Goal: Check status: Check status

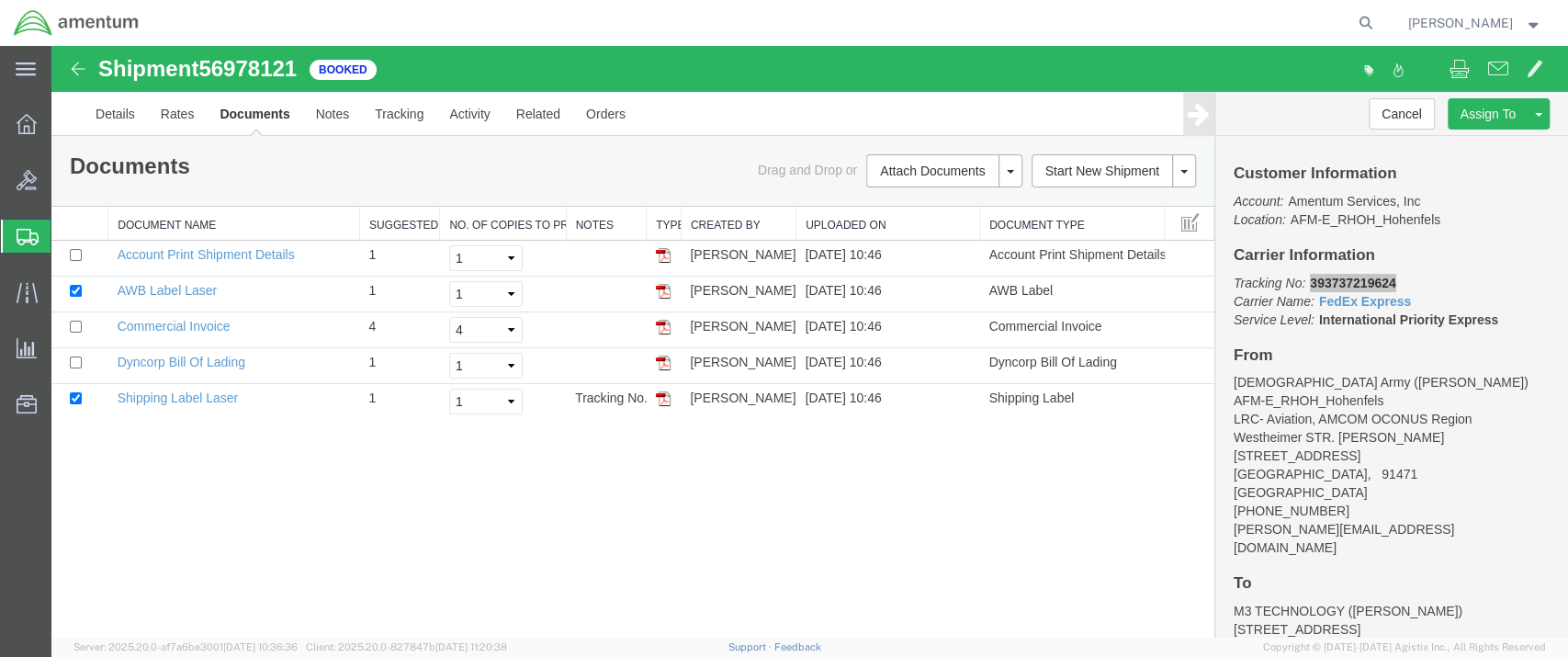
drag, startPoint x: 95, startPoint y: 270, endPoint x: 187, endPoint y: 307, distance: 99.2
click at [0, 0] on span "Shipment Manager" at bounding box center [0, 0] width 0 height 0
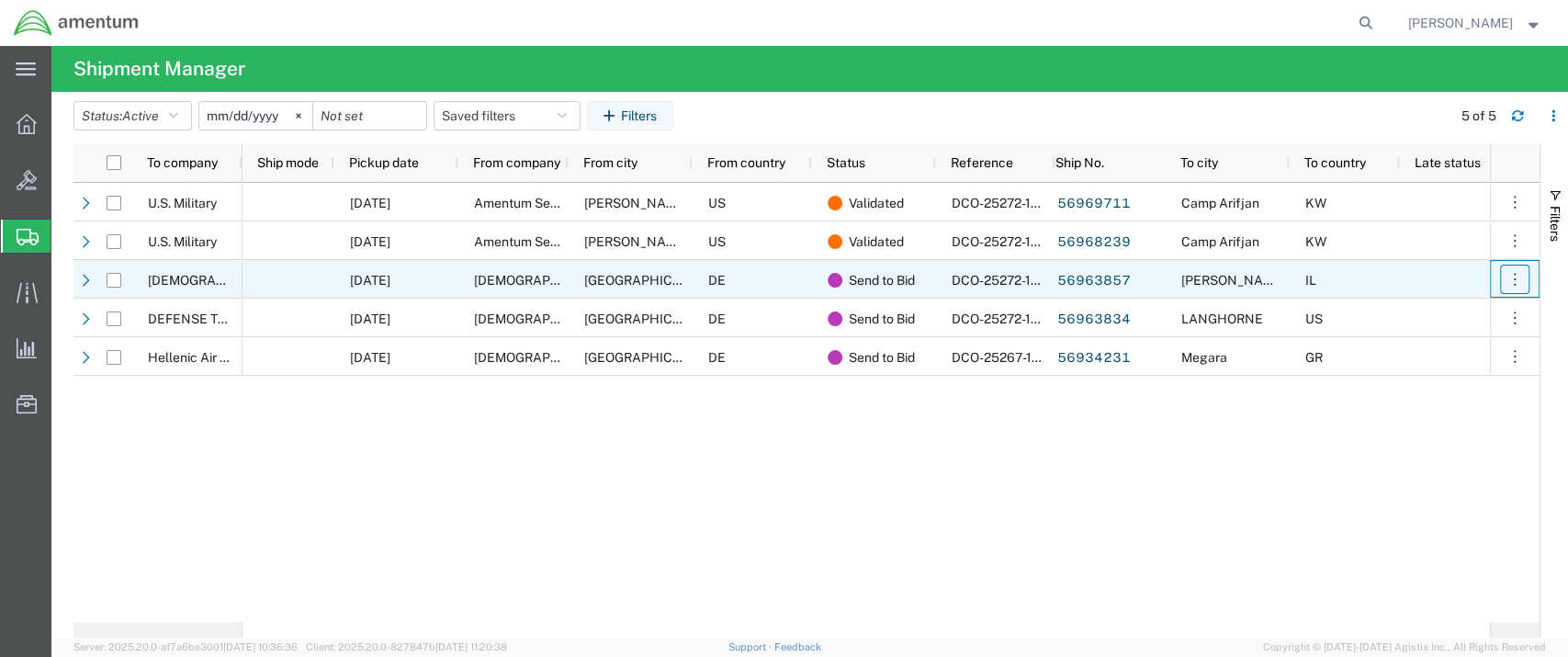
click at [1512, 281] on icon "button" at bounding box center [1513, 278] width 18 height 18
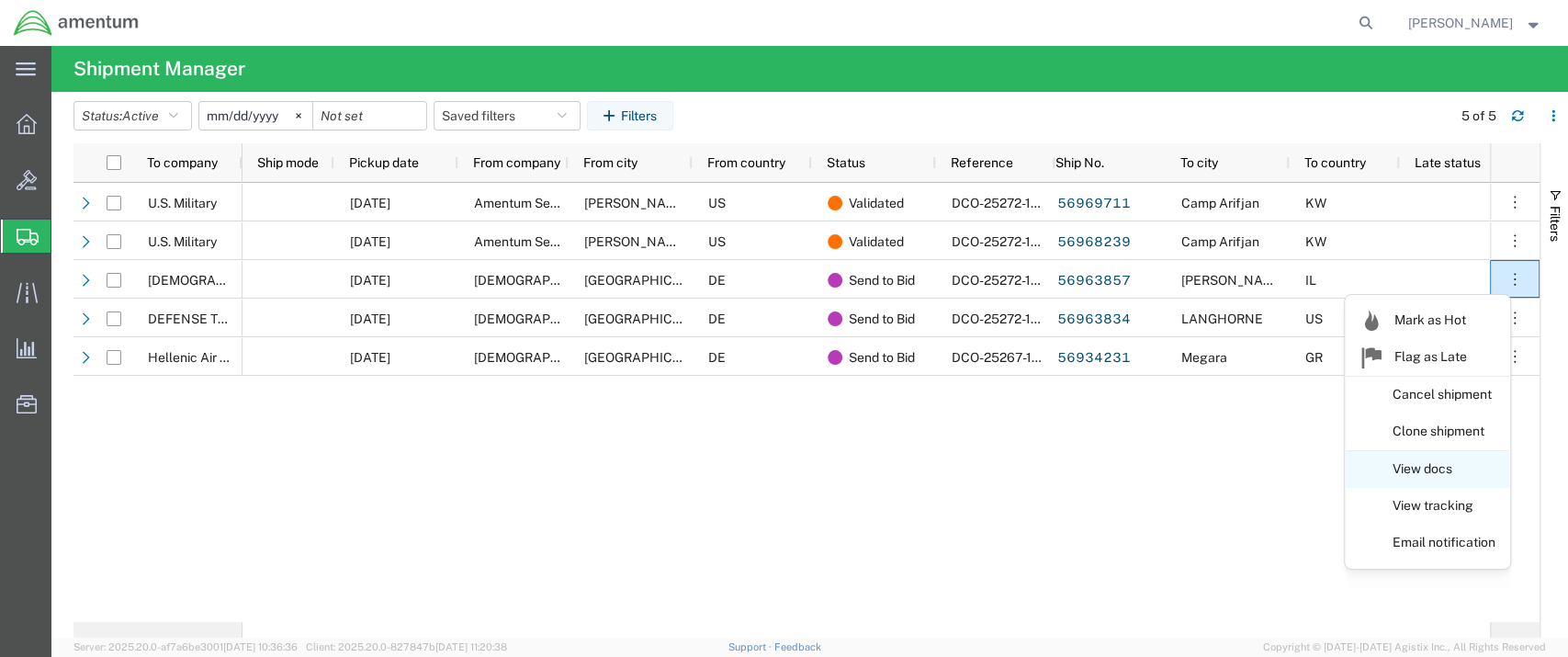
click at [1432, 476] on link "View docs" at bounding box center [1426, 469] width 163 height 33
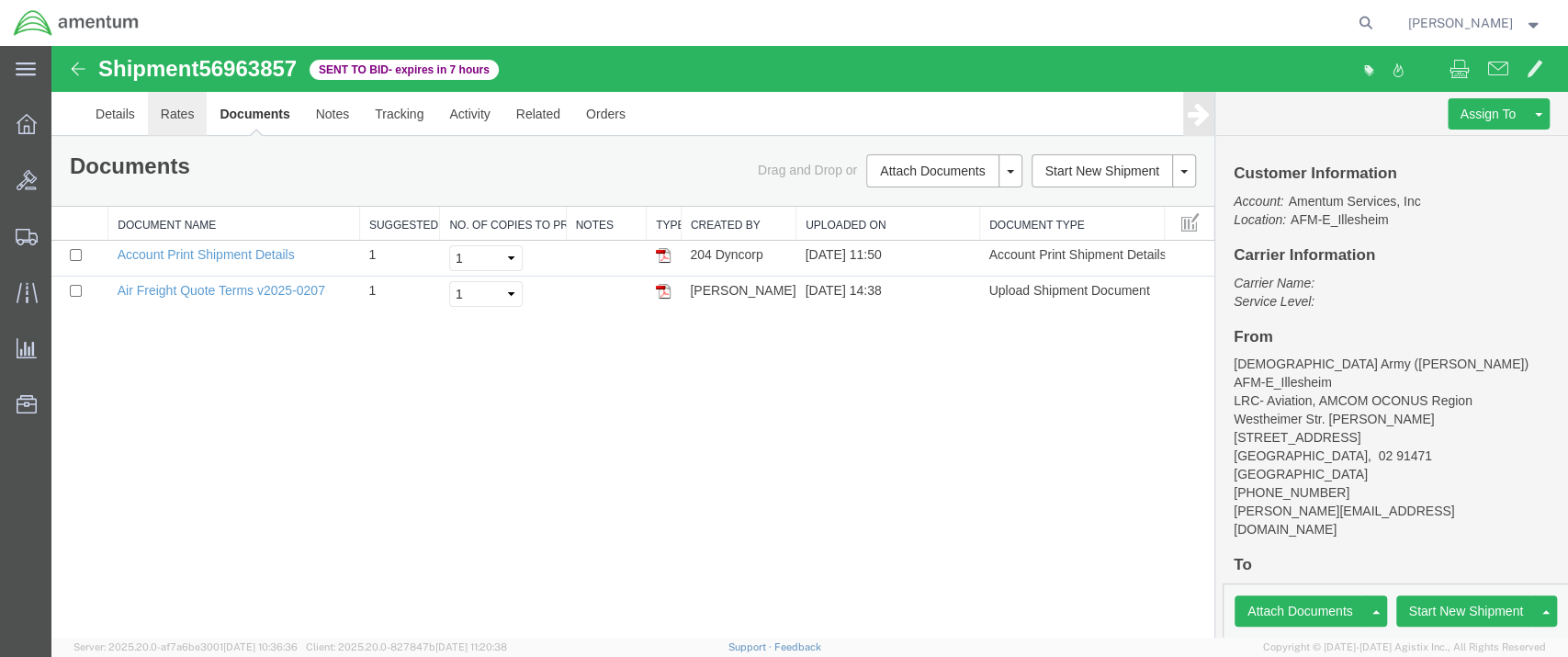
click at [182, 115] on link "Rates" at bounding box center [177, 113] width 59 height 44
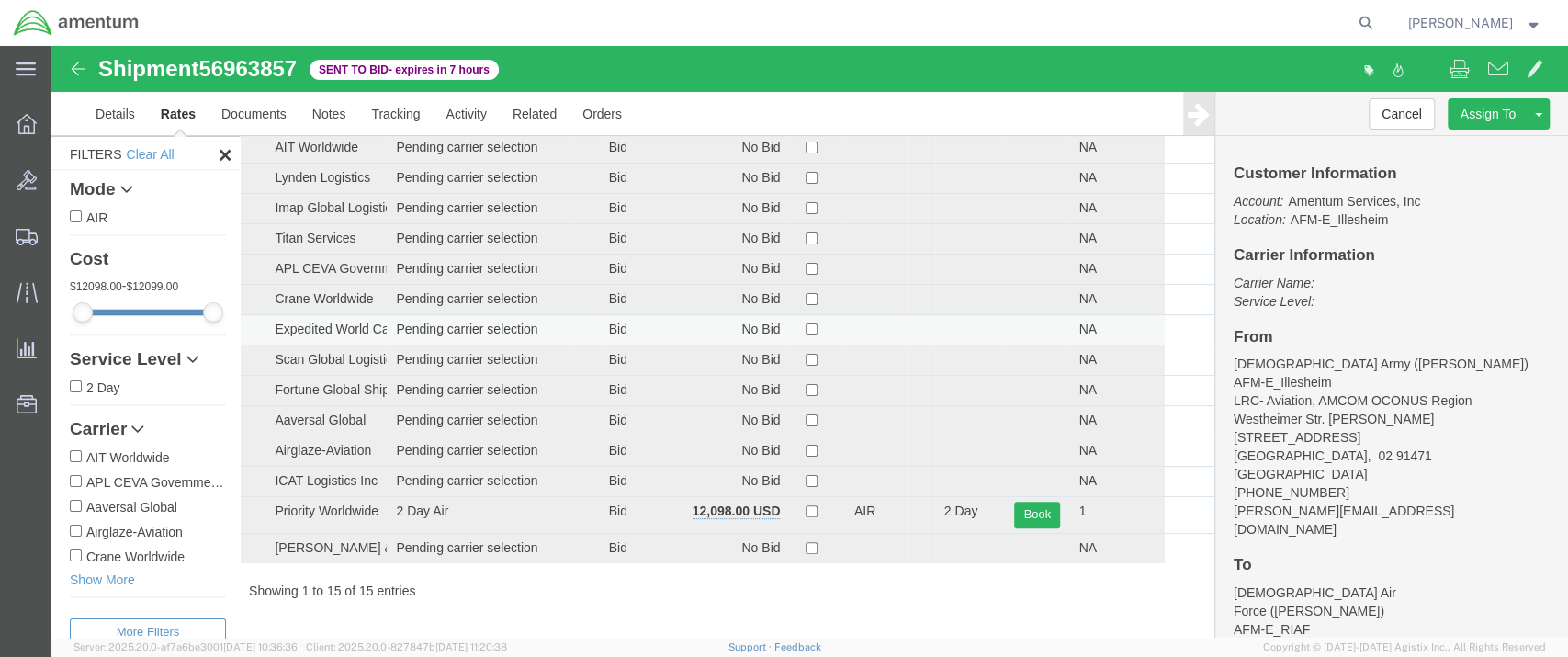
scroll to position [47, 0]
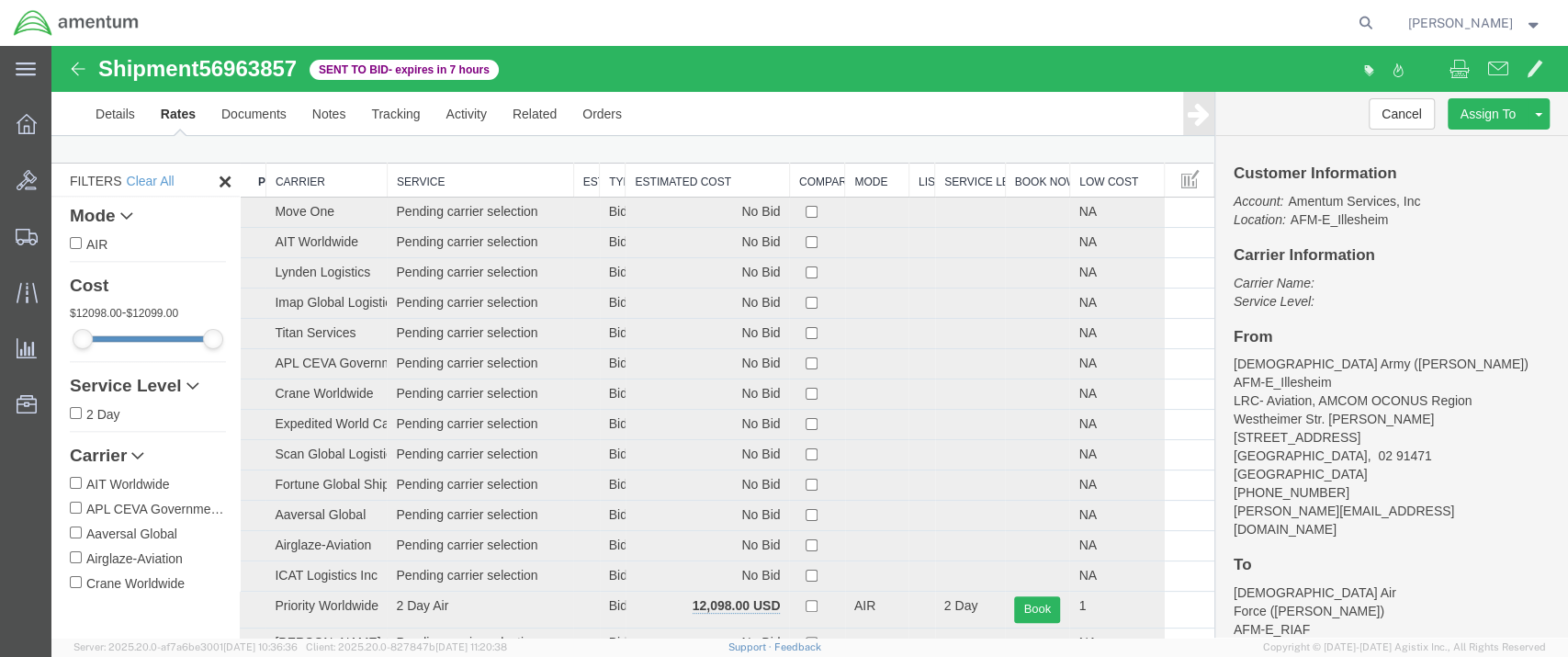
click at [679, 179] on th "Estimated Cost" at bounding box center [707, 180] width 163 height 34
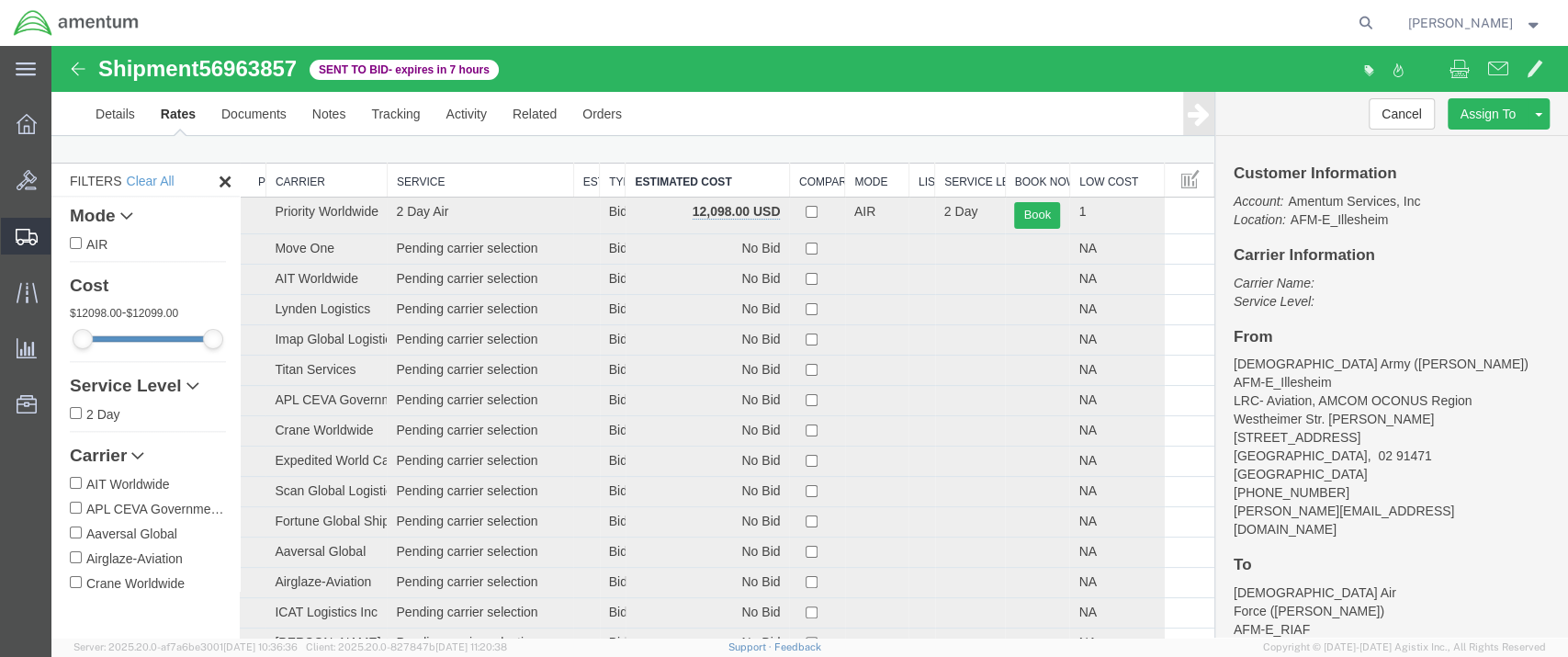
drag, startPoint x: 88, startPoint y: 270, endPoint x: 126, endPoint y: 309, distance: 54.5
click at [0, 0] on span "Shipment Manager" at bounding box center [0, 0] width 0 height 0
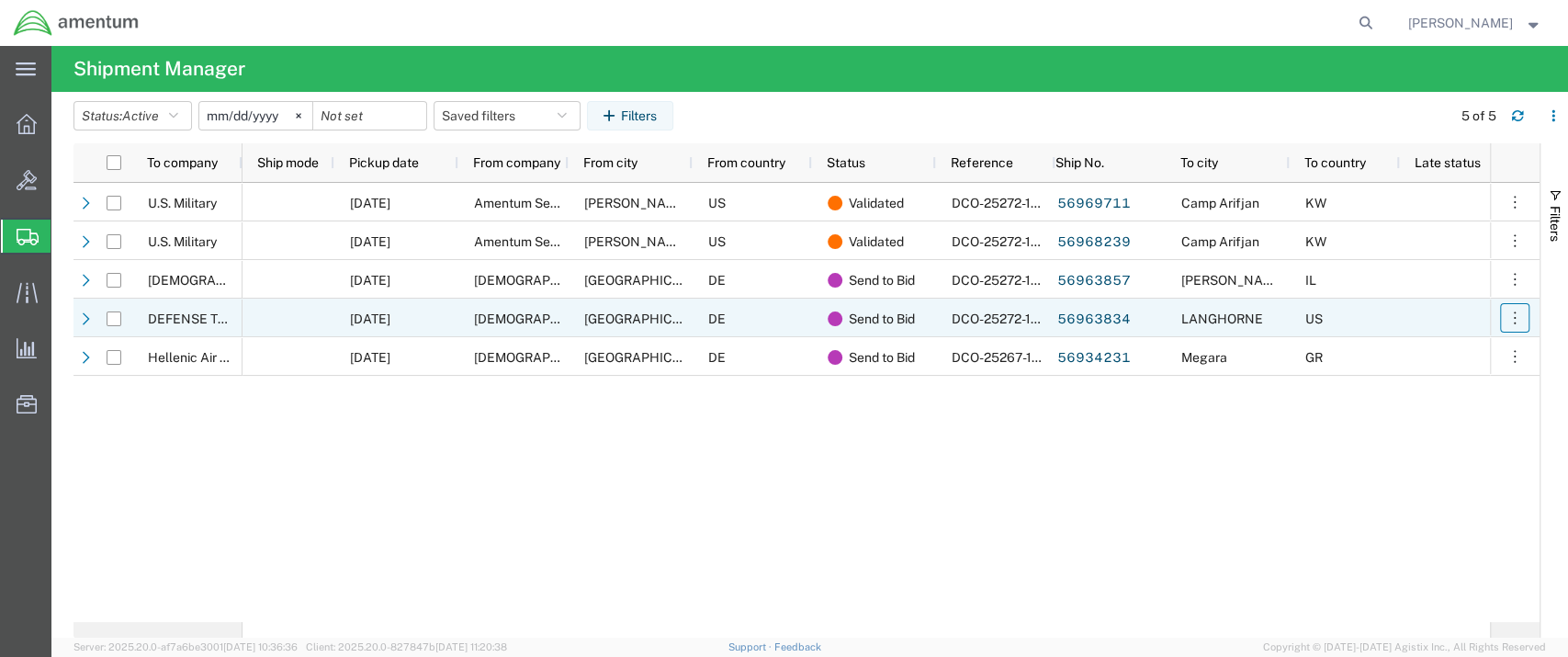
click at [1512, 321] on icon "button" at bounding box center [1513, 317] width 18 height 18
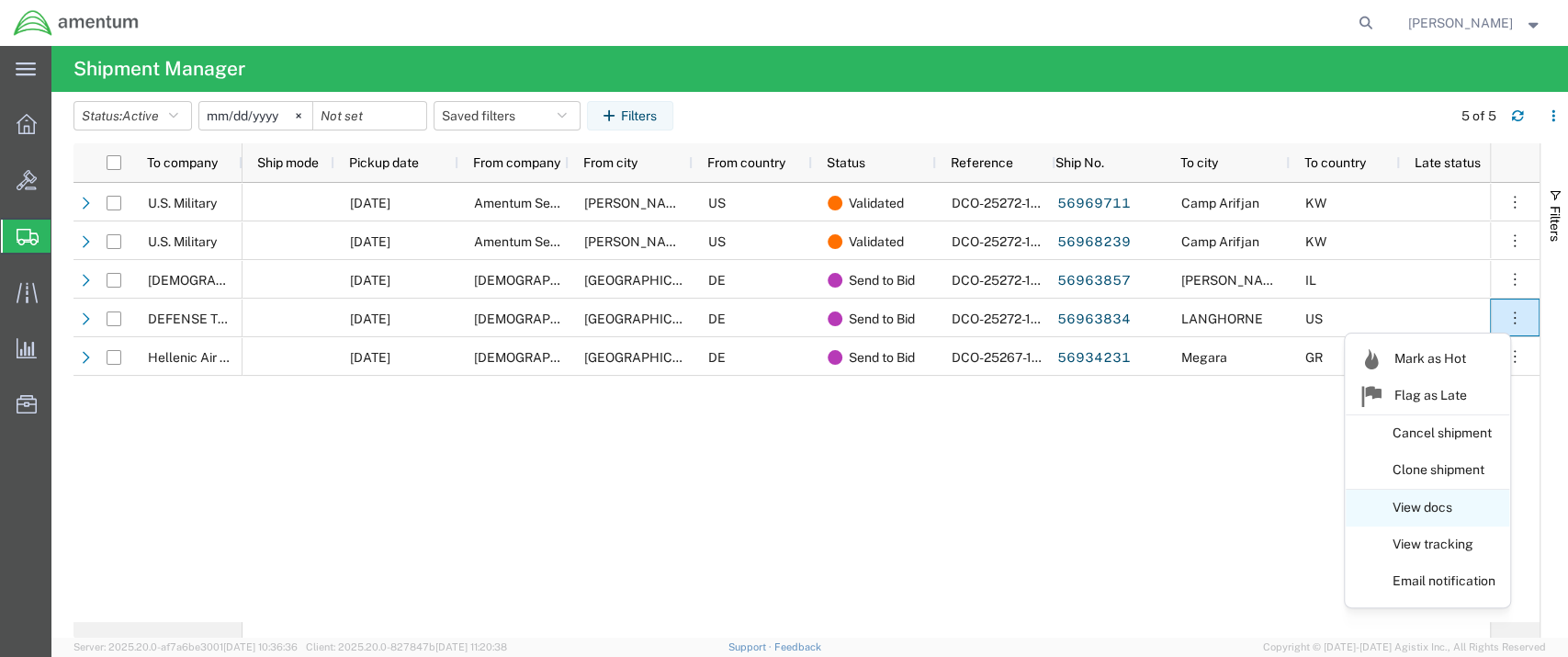
click at [1426, 509] on link "View docs" at bounding box center [1426, 508] width 163 height 33
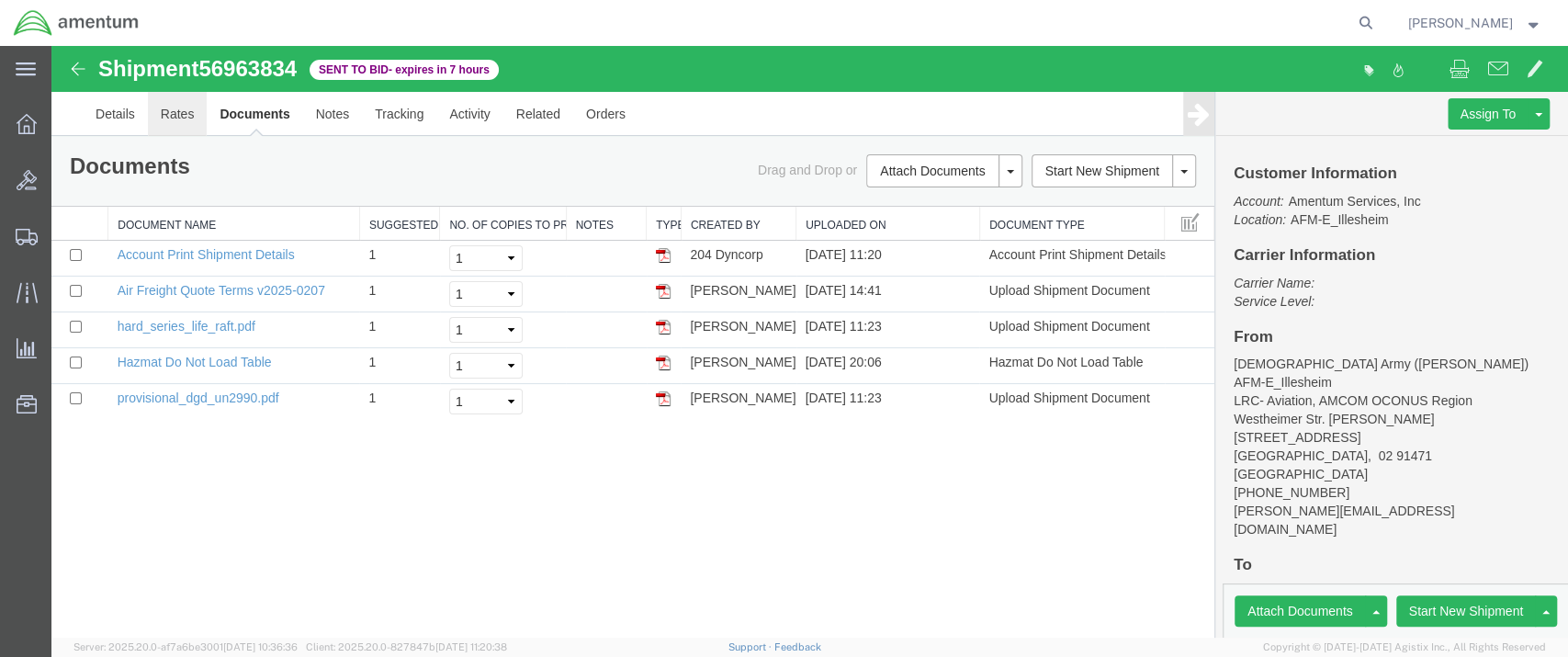
click at [184, 119] on link "Rates" at bounding box center [177, 113] width 59 height 44
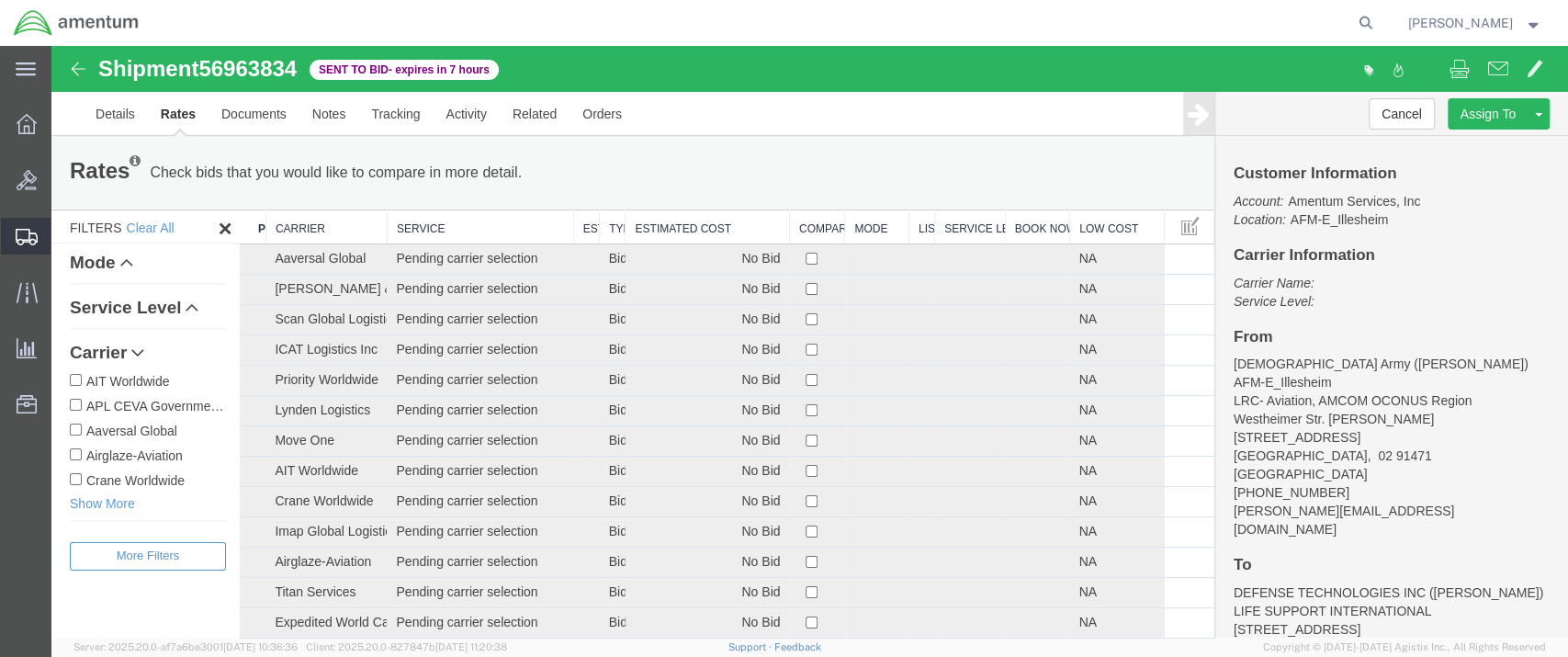
click at [0, 0] on span "Shipment Manager" at bounding box center [0, 0] width 0 height 0
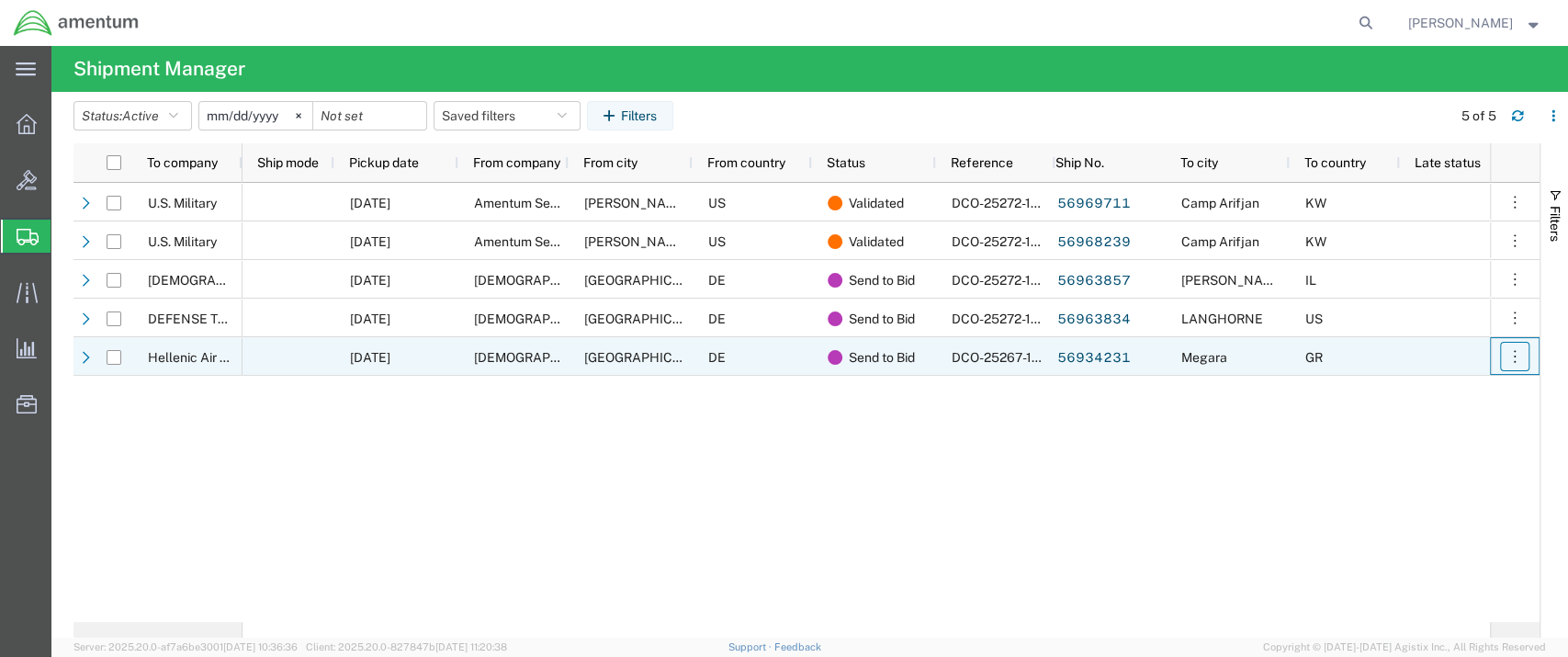
click at [1510, 359] on icon "button" at bounding box center [1513, 356] width 18 height 18
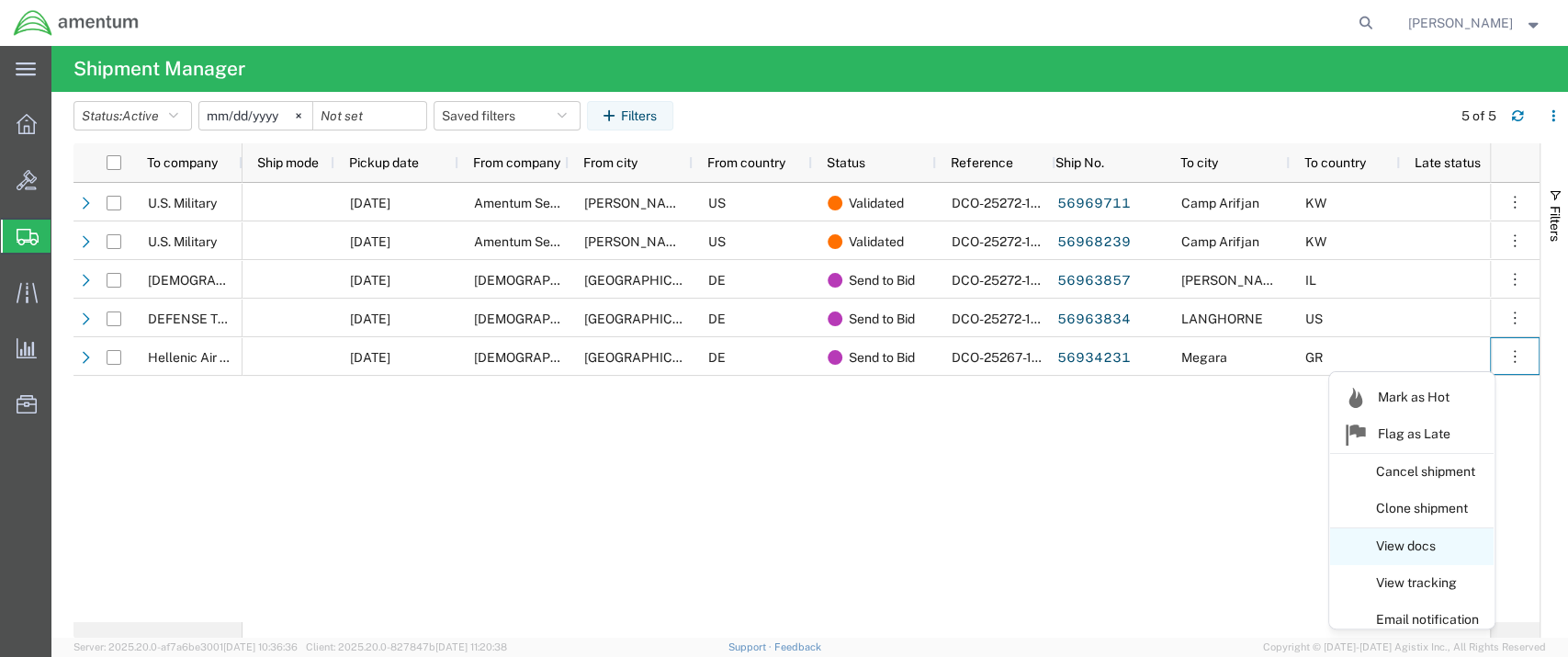
click at [1432, 545] on link "View docs" at bounding box center [1410, 547] width 163 height 33
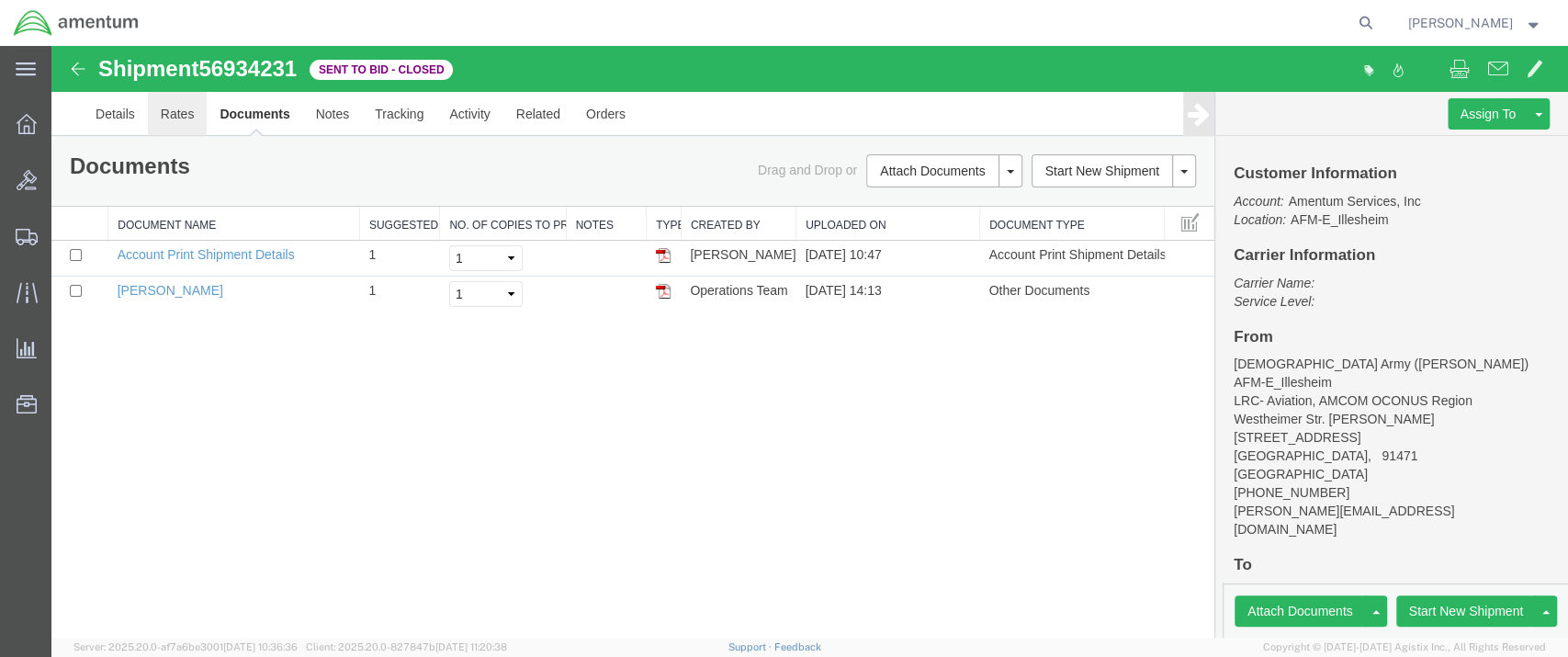
click at [183, 114] on link "Rates" at bounding box center [177, 113] width 59 height 44
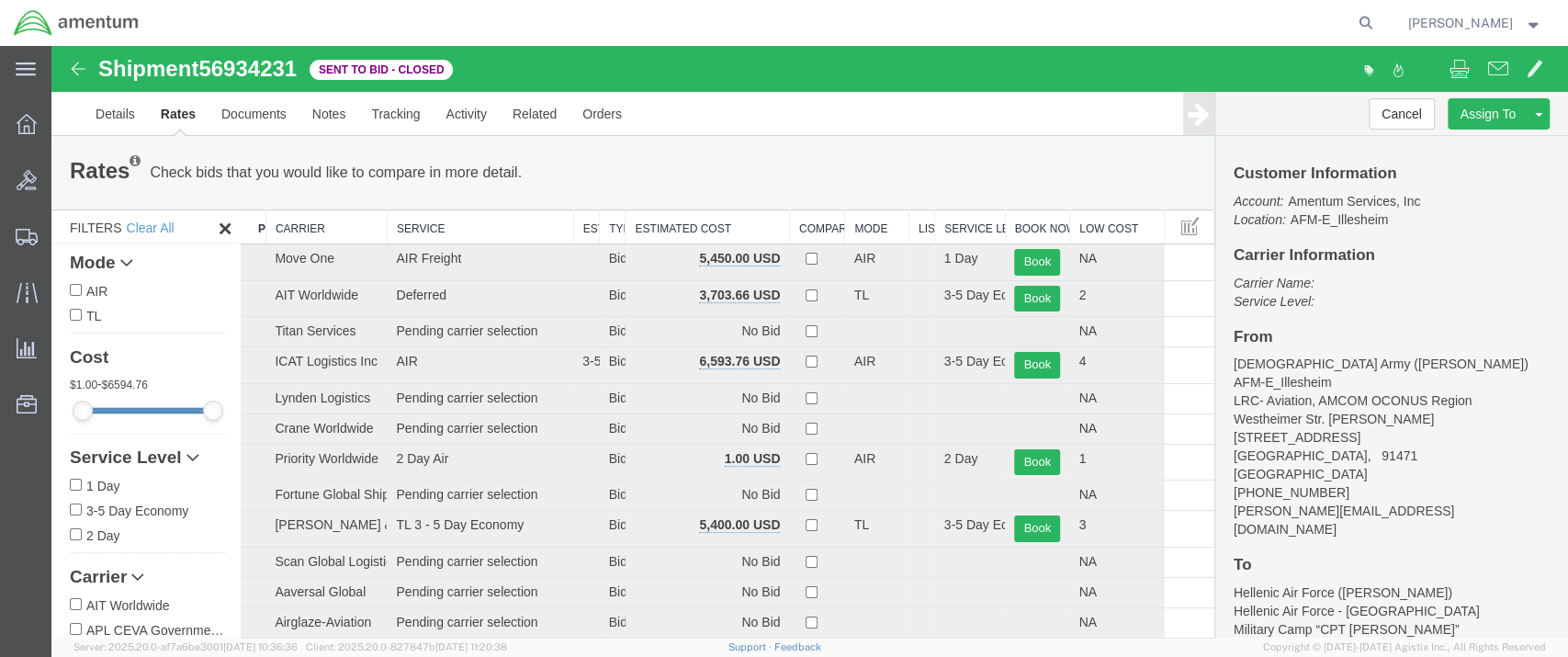
click at [698, 230] on th "Estimated Cost" at bounding box center [707, 227] width 163 height 34
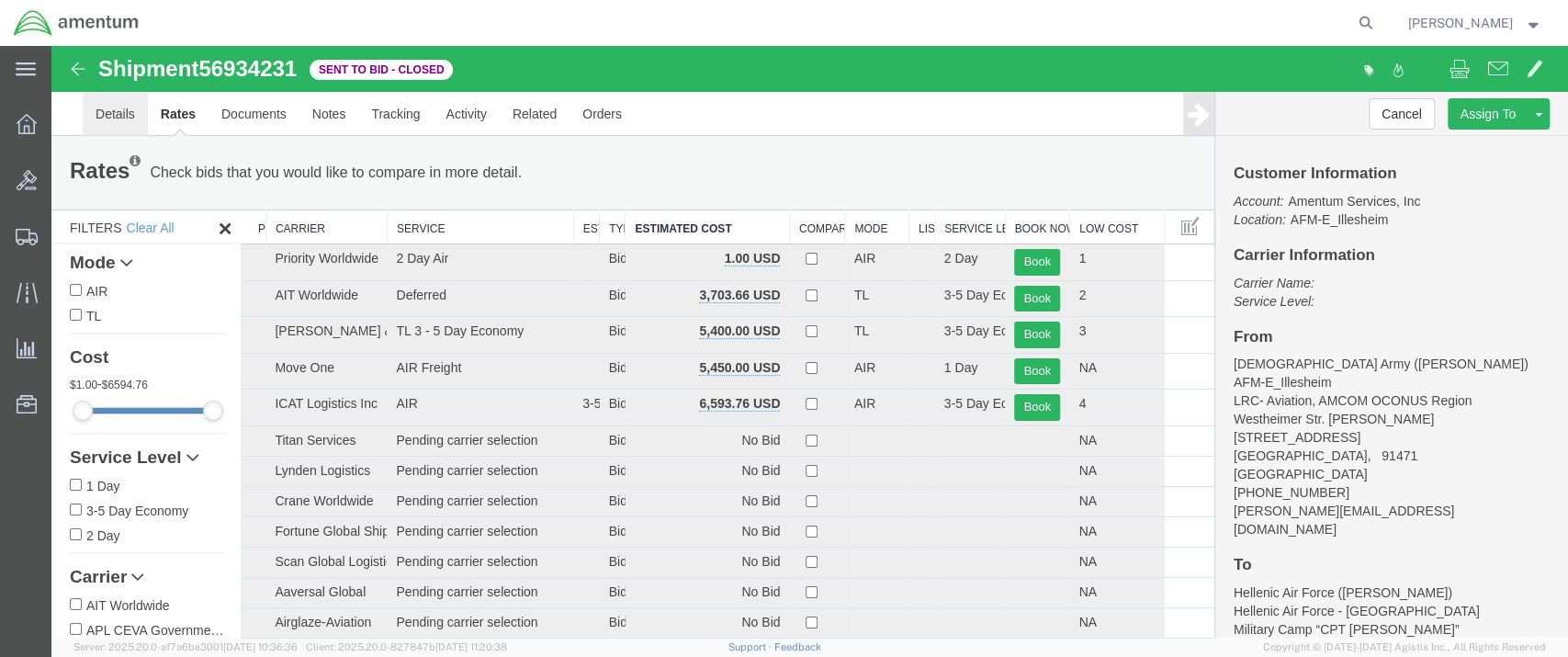
click at [113, 109] on link "Details" at bounding box center [115, 113] width 65 height 44
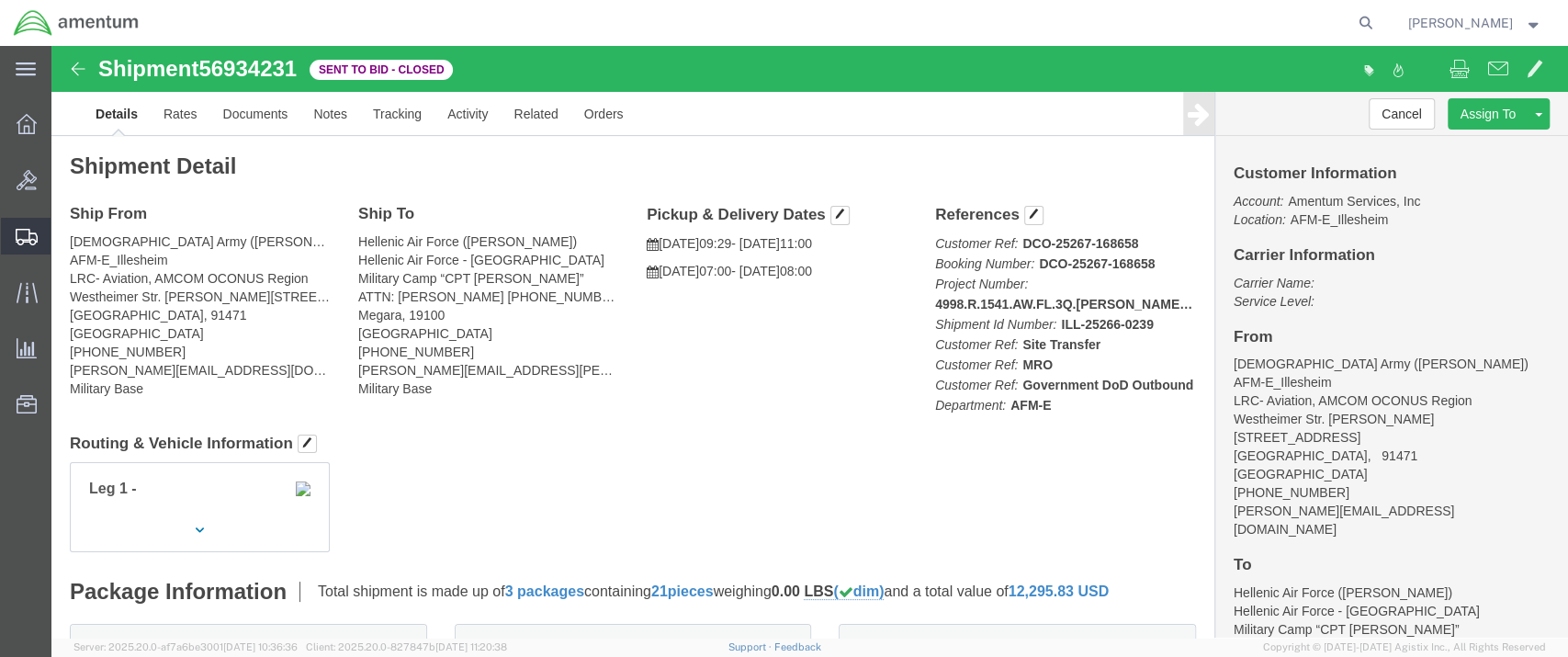
click at [0, 0] on span "Shipment Manager" at bounding box center [0, 0] width 0 height 0
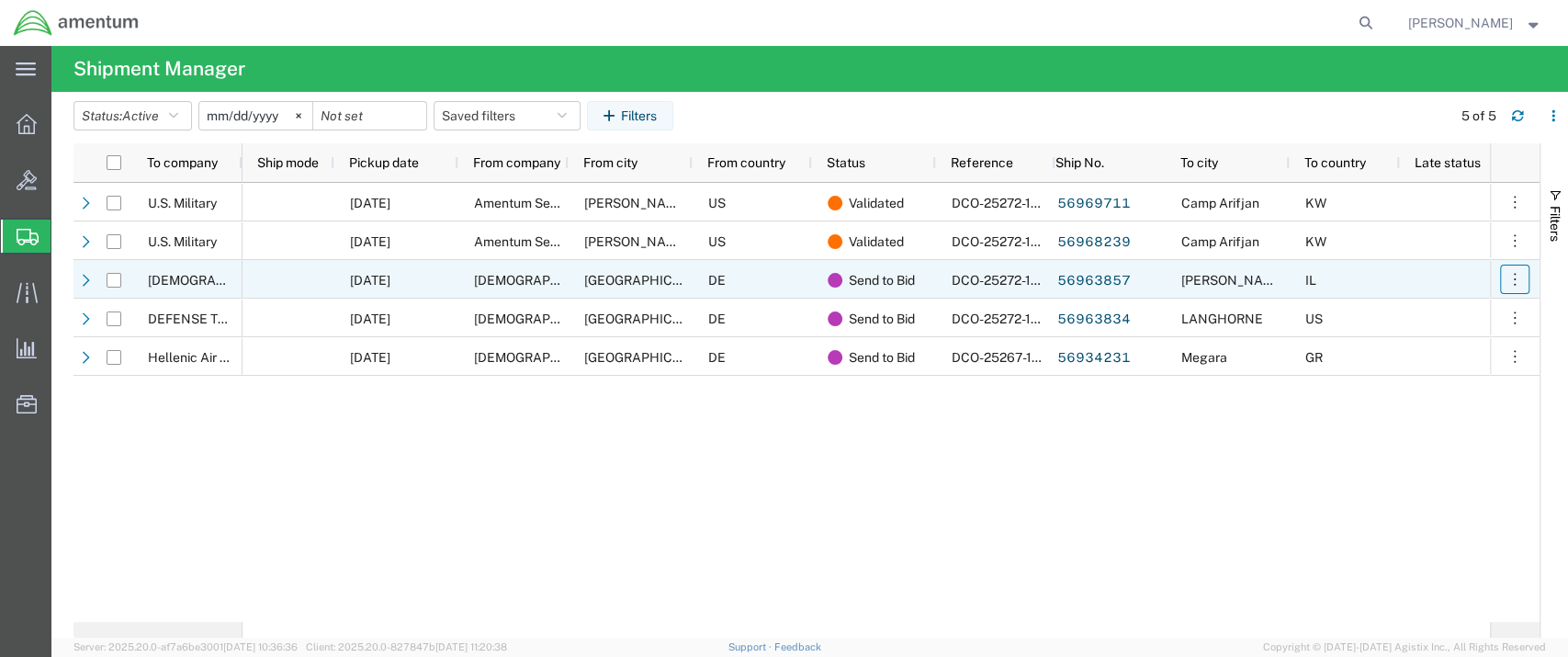
click at [1518, 277] on icon "button" at bounding box center [1513, 278] width 18 height 18
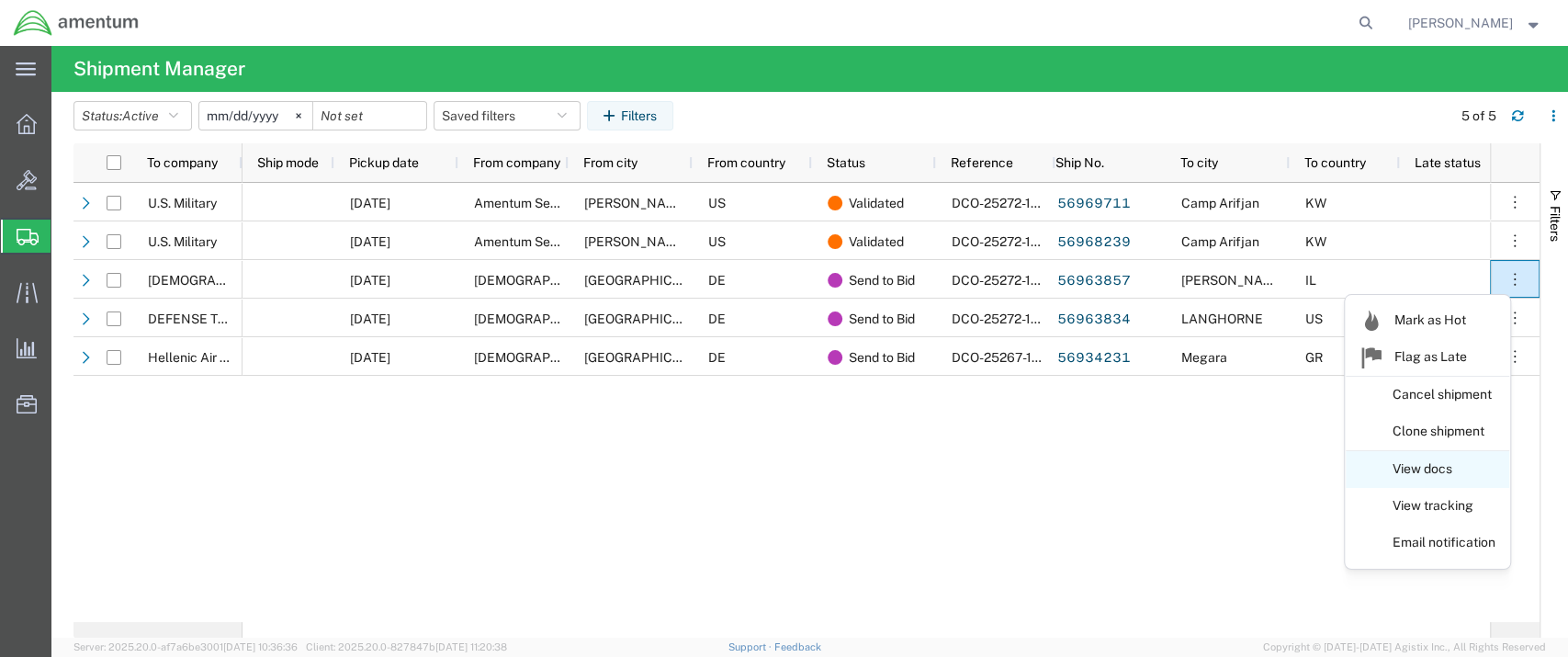
click at [1439, 467] on link "View docs" at bounding box center [1426, 469] width 163 height 33
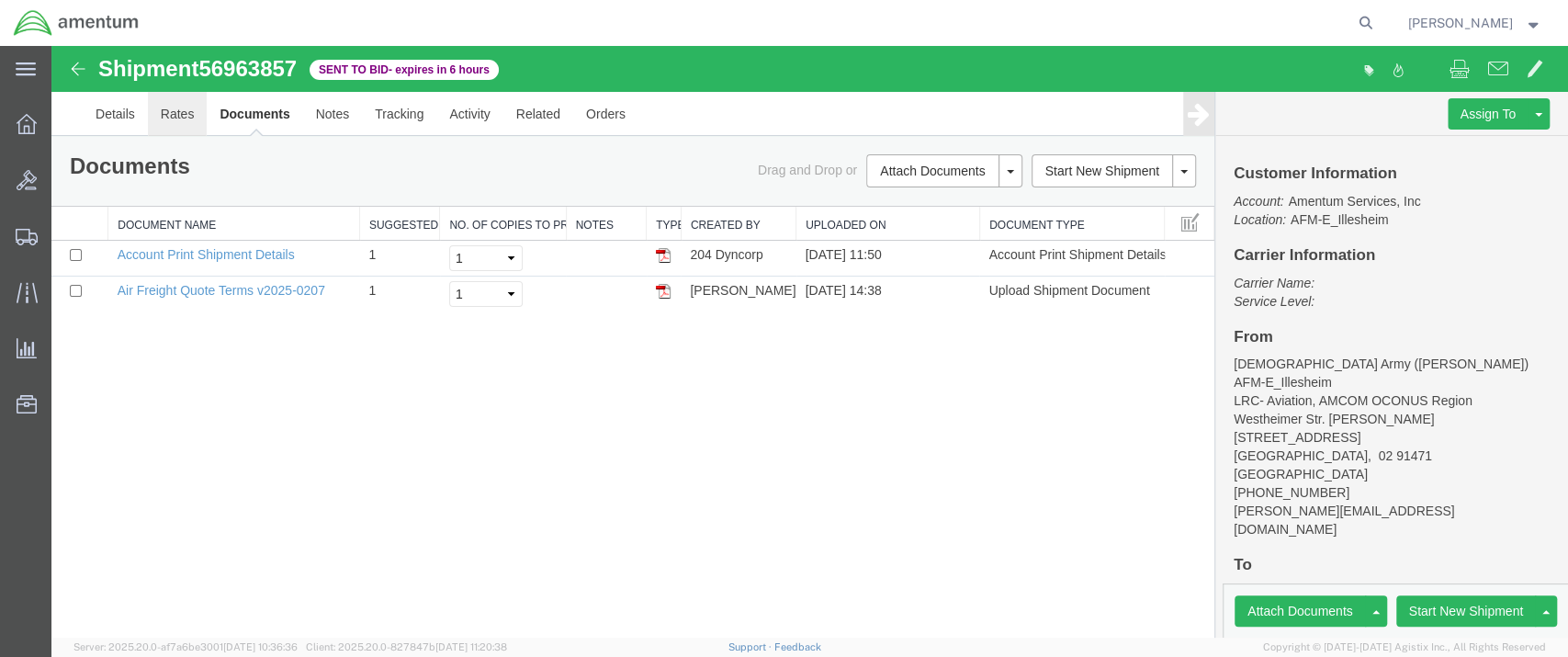
click at [173, 116] on link "Rates" at bounding box center [177, 113] width 59 height 44
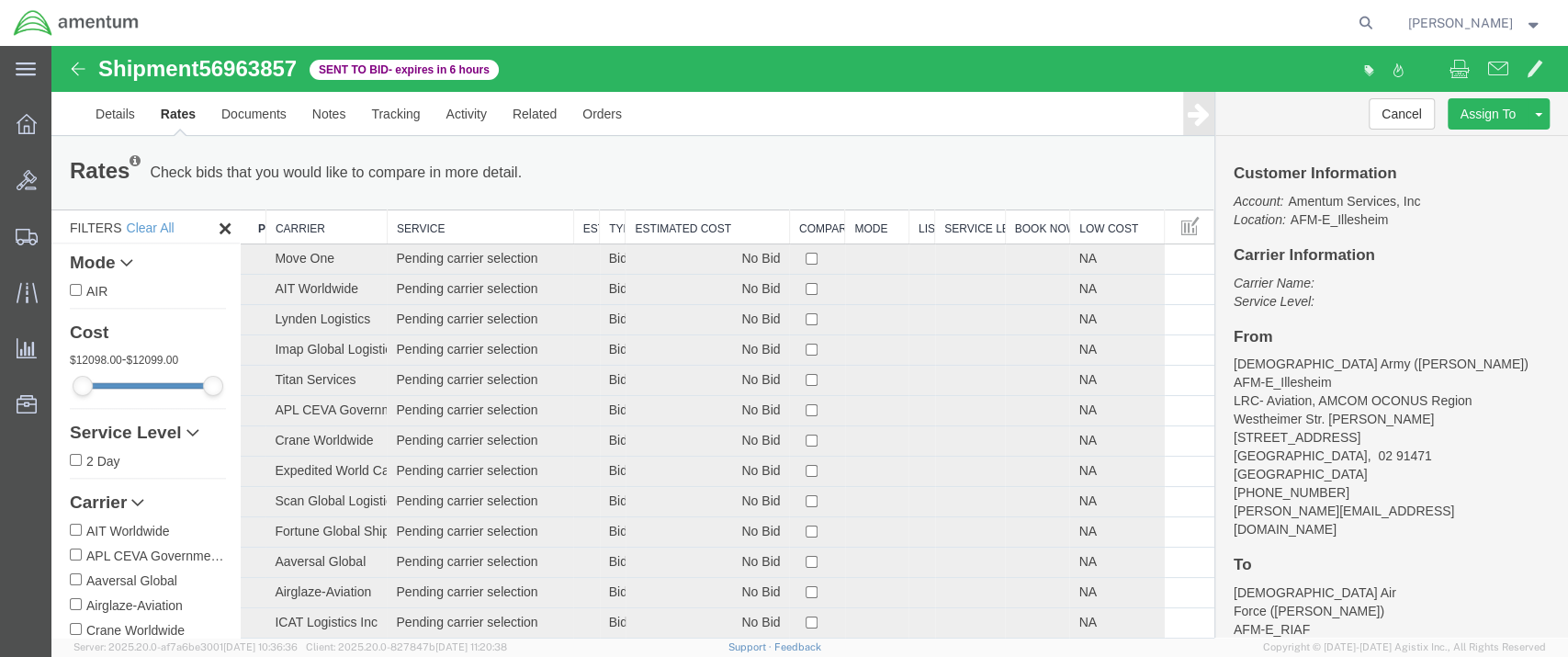
click at [682, 226] on th "Estimated Cost" at bounding box center [707, 227] width 163 height 34
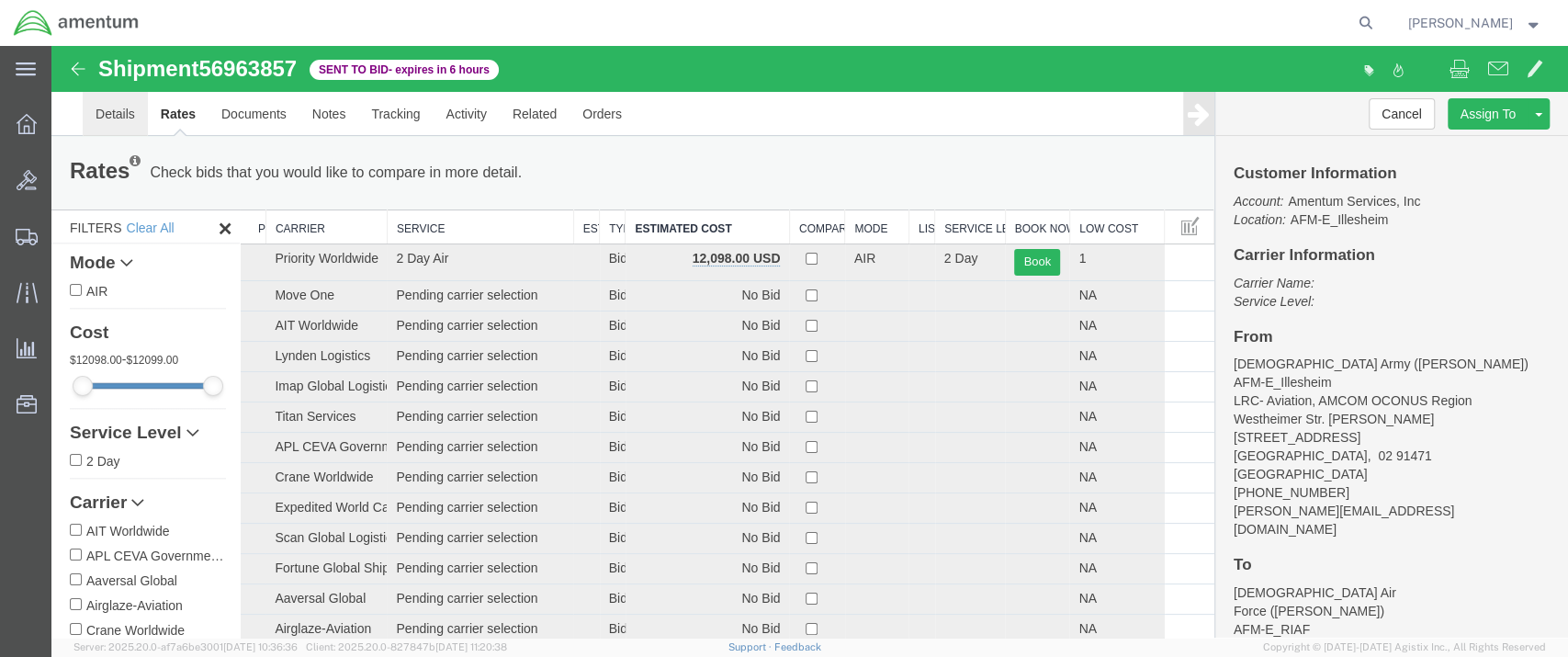
click at [112, 107] on link "Details" at bounding box center [115, 113] width 65 height 44
